Goal: Transaction & Acquisition: Purchase product/service

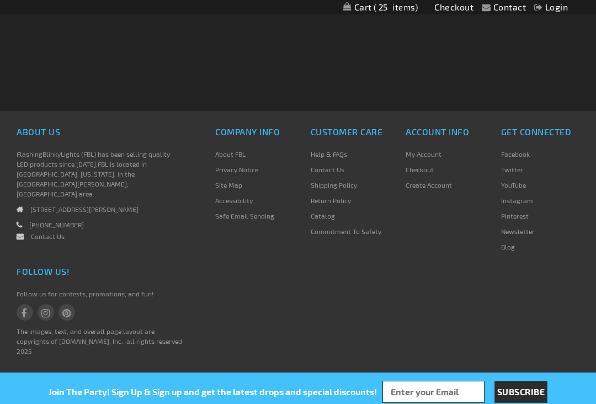
scroll to position [5263, 0]
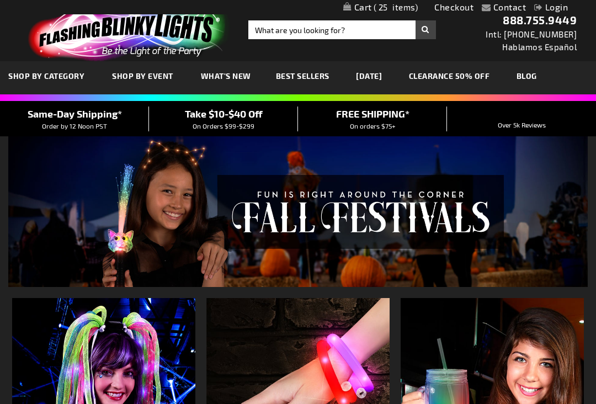
click at [383, 6] on span "25" at bounding box center [396, 7] width 45 height 10
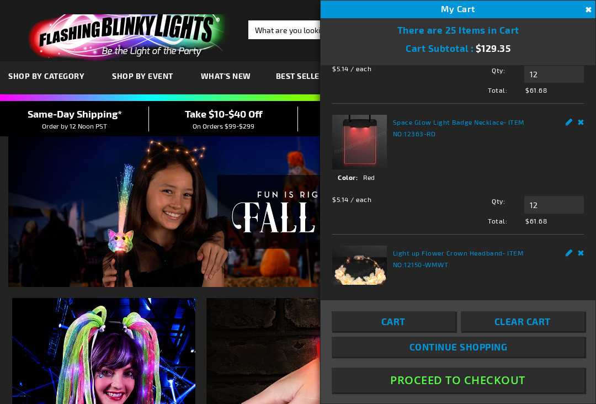
scroll to position [188, 0]
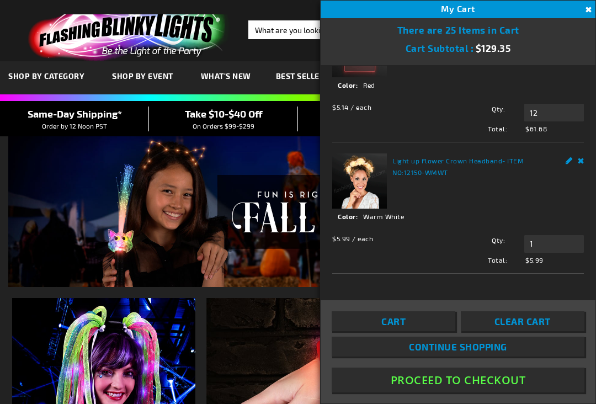
click at [428, 168] on strong "Light up Flower Crown Headband - ITEM NO: 12150-WMWT" at bounding box center [472, 166] width 161 height 23
click at [423, 167] on strong "Light up Flower Crown Headband - ITEM NO: 12150-WMWT" at bounding box center [472, 166] width 161 height 23
click at [361, 213] on dd "Warm White" at bounding box center [464, 216] width 252 height 10
click at [359, 189] on img at bounding box center [359, 180] width 55 height 55
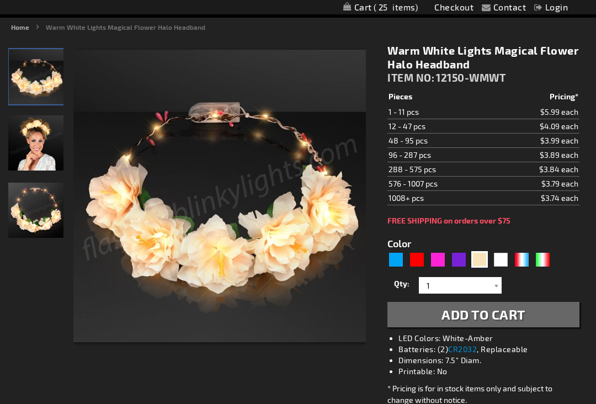
scroll to position [120, 0]
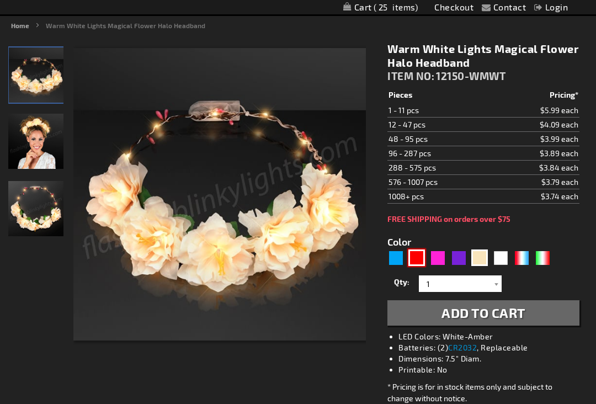
click at [418, 258] on div "Red" at bounding box center [417, 258] width 17 height 17
type input "5641"
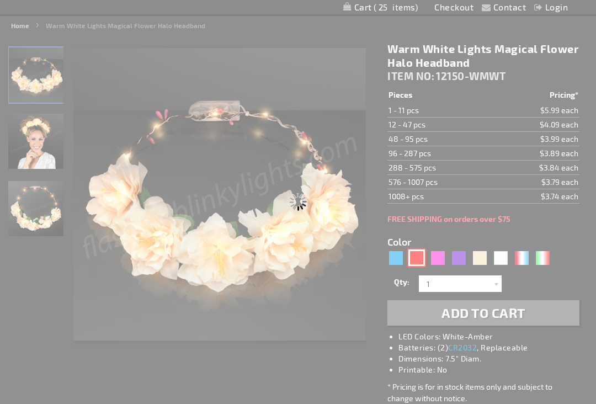
type input "12150-RD"
type input "Customize - Red LED Deluxe Flower Crown - ITEM NO: 12150-RD"
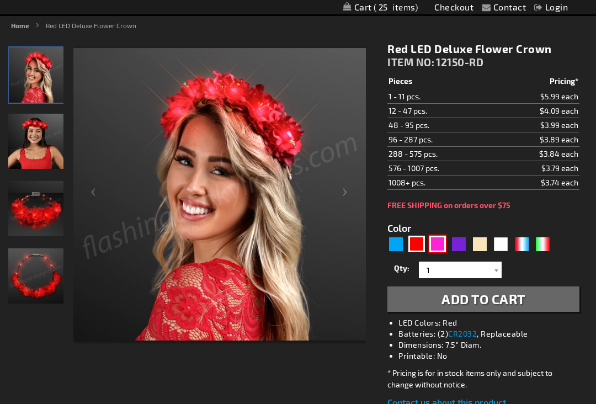
click at [441, 239] on div "Pink" at bounding box center [437, 244] width 17 height 17
type input "5639"
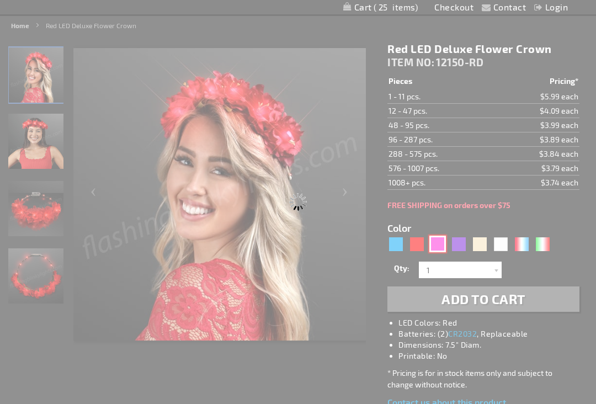
type input "12150-PK"
type input "Customize - Pretty Pink LED Festival Flower Crowns - ITEM NO: 12150-PK"
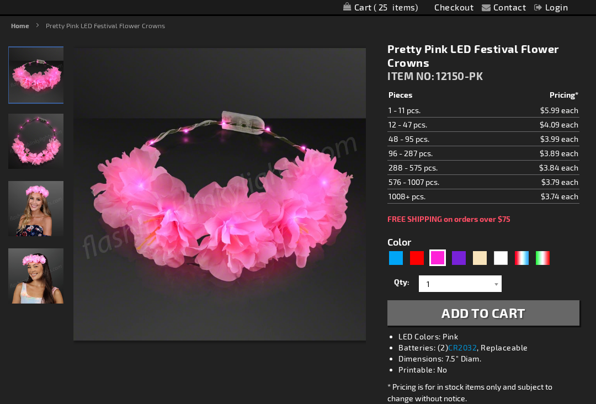
click at [464, 314] on span "Add to Cart" at bounding box center [484, 313] width 84 height 16
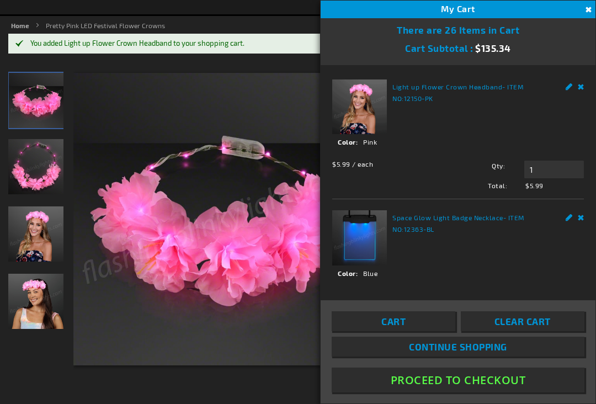
click at [405, 380] on button "Proceed To Checkout" at bounding box center [458, 380] width 253 height 25
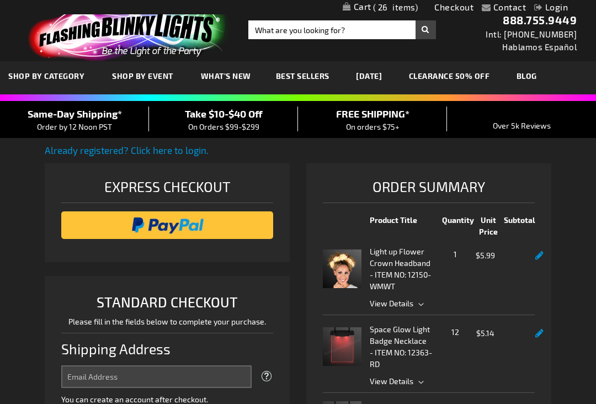
select select "US"
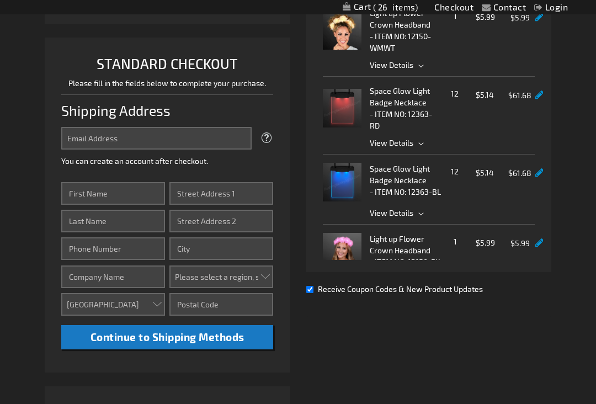
scroll to position [259, 0]
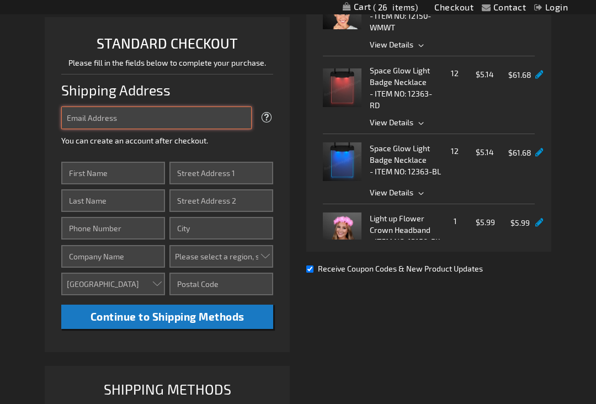
click at [139, 116] on input "Email Address" at bounding box center [156, 118] width 190 height 23
type input "[EMAIL_ADDRESS][DOMAIN_NAME]"
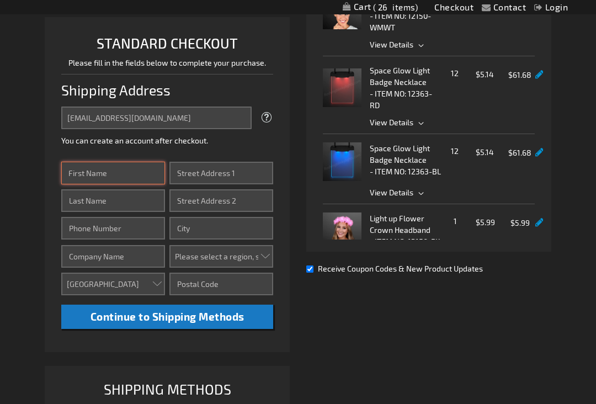
click at [103, 176] on input "First Name" at bounding box center [113, 173] width 104 height 23
click at [75, 171] on input "LIana" at bounding box center [113, 173] width 104 height 23
type input "Liana"
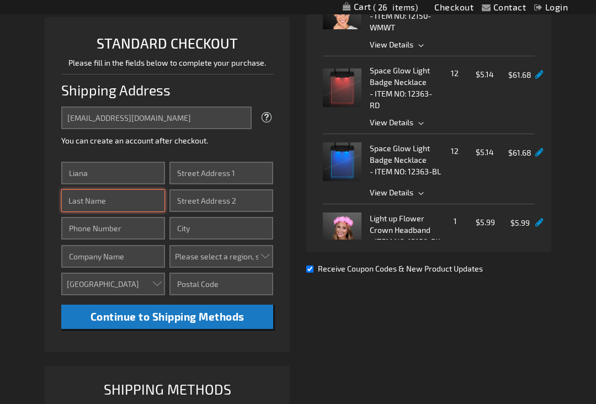
click at [109, 204] on input "Last Name" at bounding box center [113, 200] width 104 height 23
type input "Vega"
type input "5035933322"
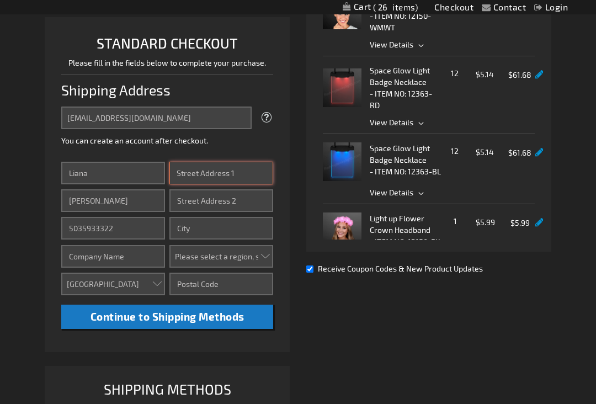
click at [204, 172] on input "Street Address: Line 1" at bounding box center [221, 173] width 104 height 23
type input "688 SW Dillan Drive"
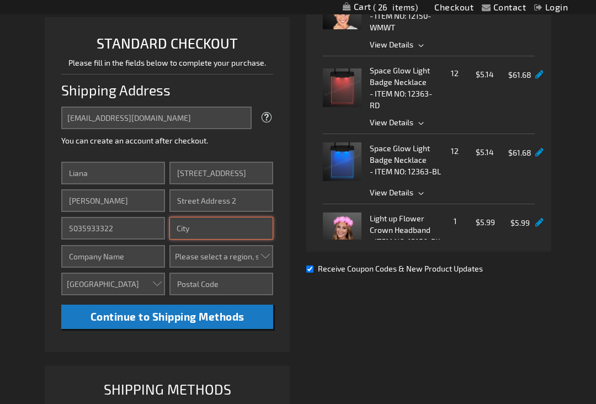
click at [192, 225] on input "City" at bounding box center [221, 228] width 104 height 23
type input "Beaverton"
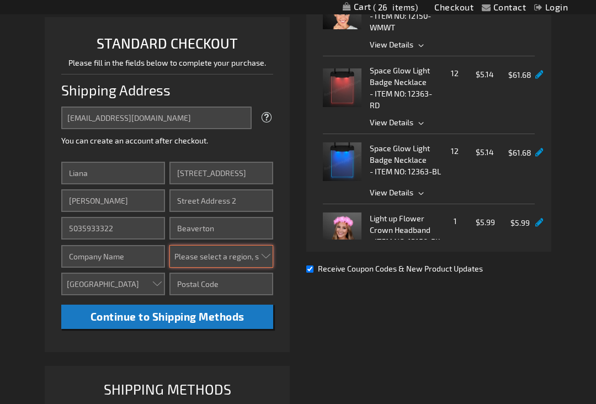
click at [213, 257] on select "Please select a region, state or province. Alabama Alaska Arizona Arkansas Cali…" at bounding box center [221, 256] width 104 height 23
select select "49"
click at [169, 245] on select "Please select a region, state or province. Alabama Alaska Arizona Arkansas Cali…" at bounding box center [221, 256] width 104 height 23
click at [195, 291] on input "Zip/Postal Code" at bounding box center [221, 284] width 104 height 23
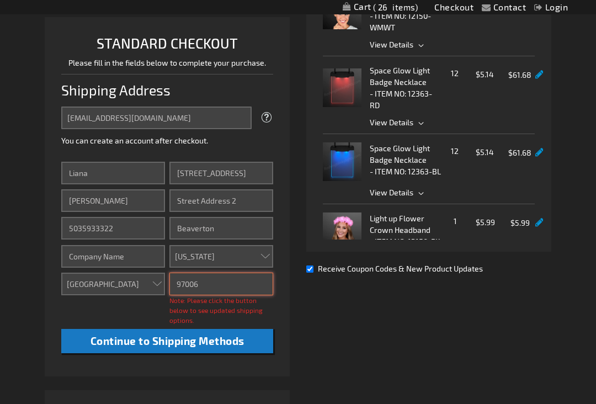
type input "97006"
click at [182, 312] on span "Note: Please click the button below to see updated shipping options." at bounding box center [215, 310] width 93 height 28
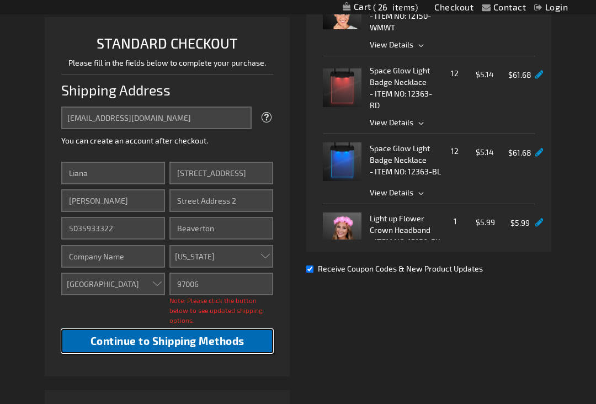
click at [155, 342] on span "Continue to Shipping Methods" at bounding box center [168, 341] width 154 height 13
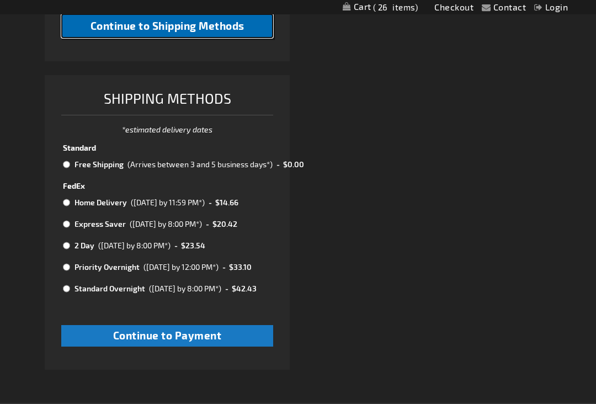
scroll to position [550, 0]
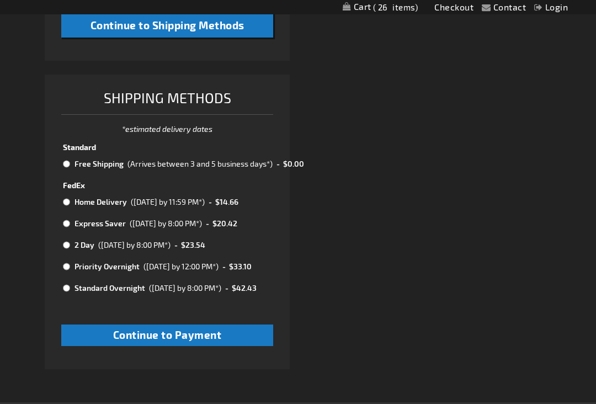
click at [66, 270] on td at bounding box center [67, 266] width 9 height 14
radio input "true"
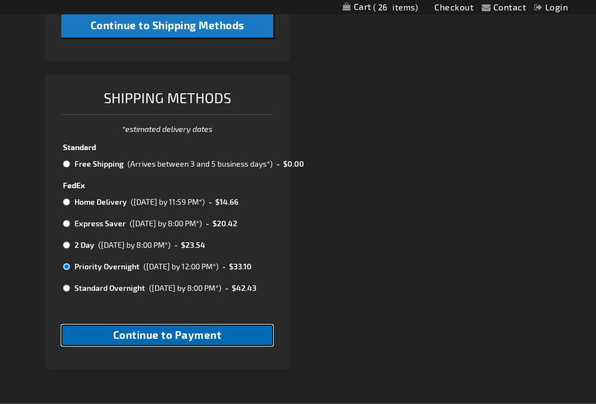
click at [136, 336] on span "Continue to Payment" at bounding box center [167, 334] width 109 height 13
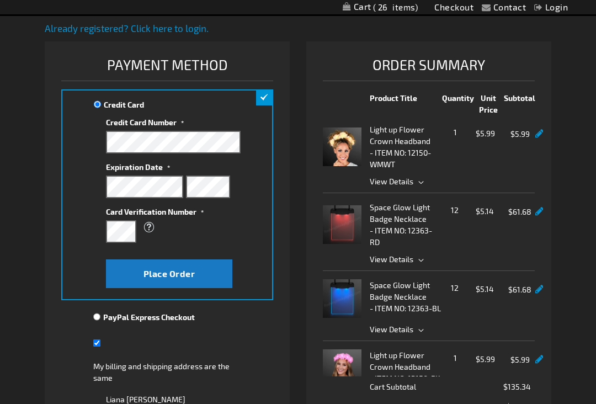
scroll to position [35, 0]
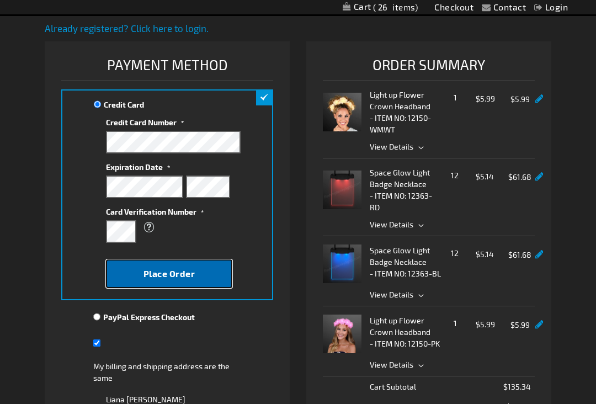
click at [158, 278] on span "Place Order" at bounding box center [170, 273] width 52 height 10
